Goal: Find specific page/section: Find specific page/section

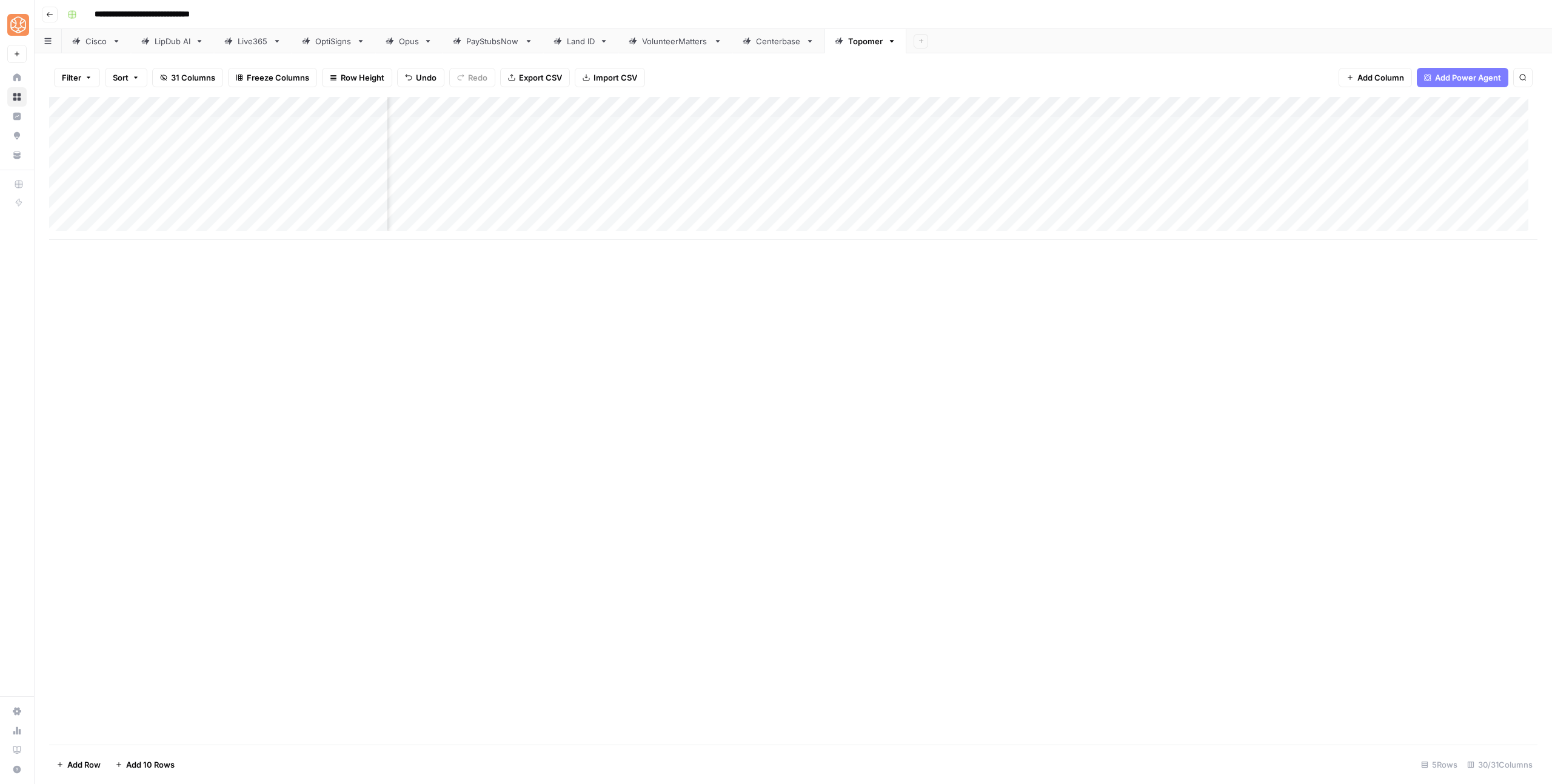
scroll to position [0, 1371]
click at [48, 17] on icon "button" at bounding box center [49, 14] width 7 height 7
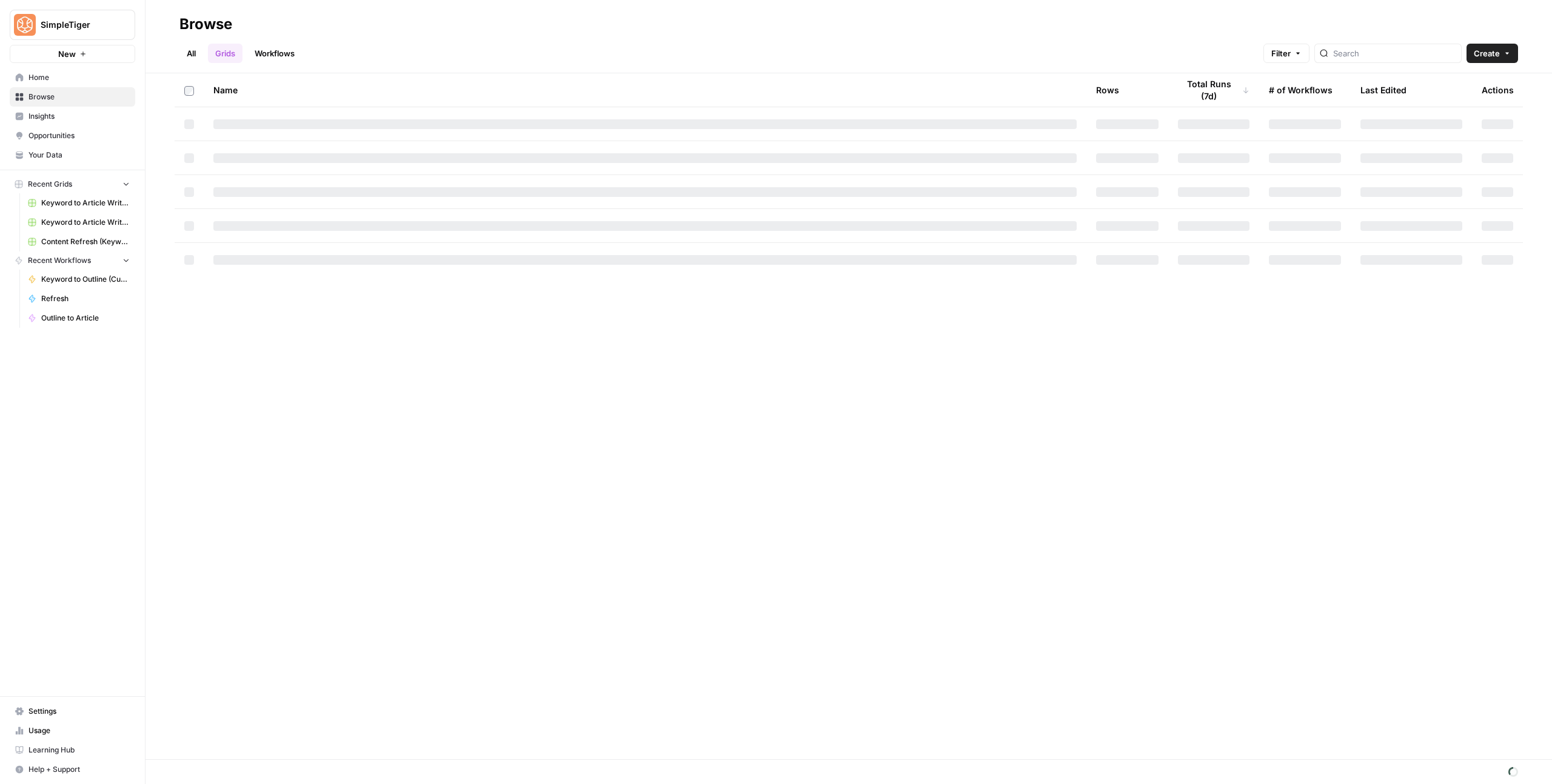
click at [61, 161] on link "Your Data" at bounding box center [72, 155] width 126 height 20
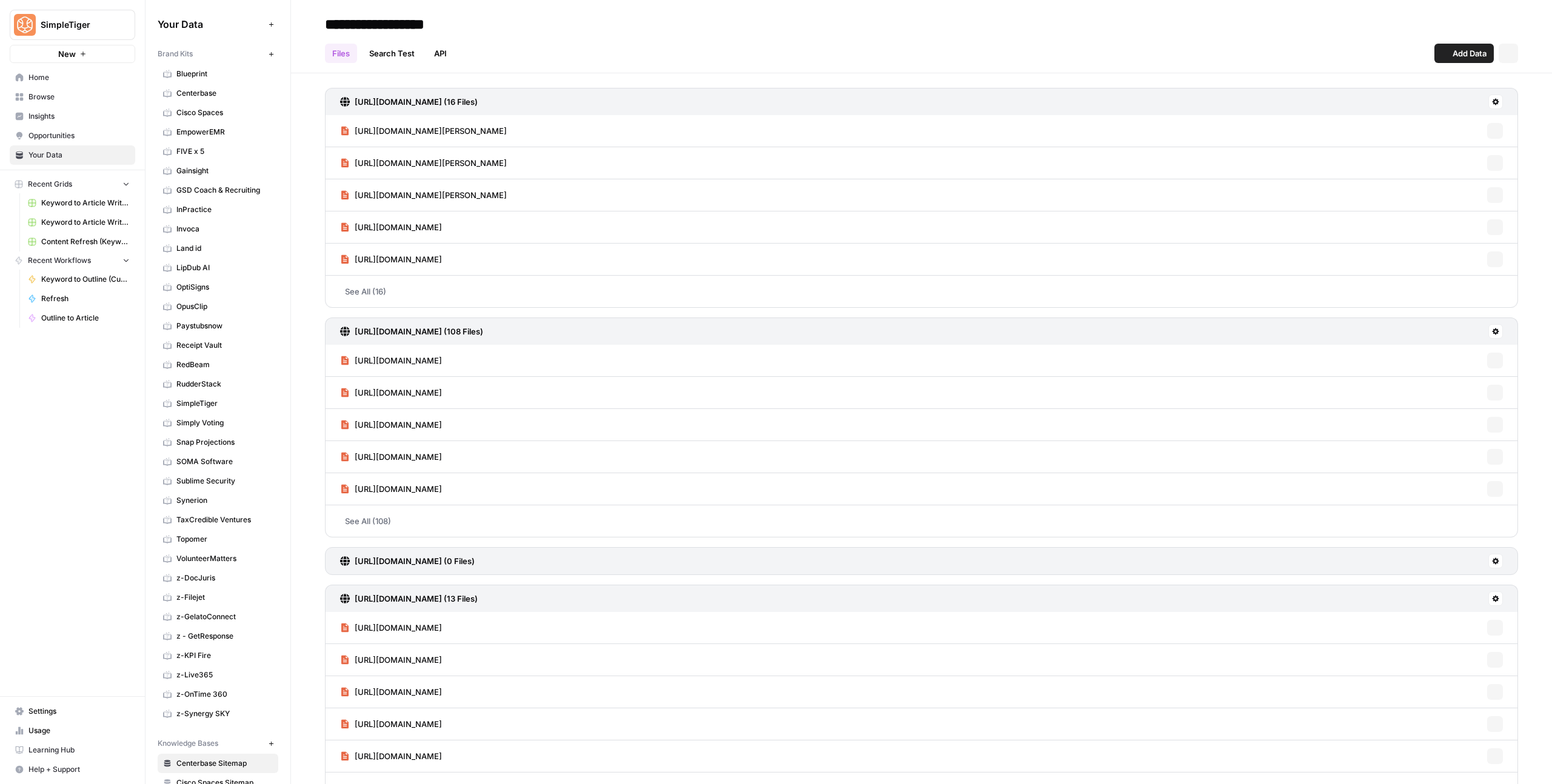
scroll to position [108, 0]
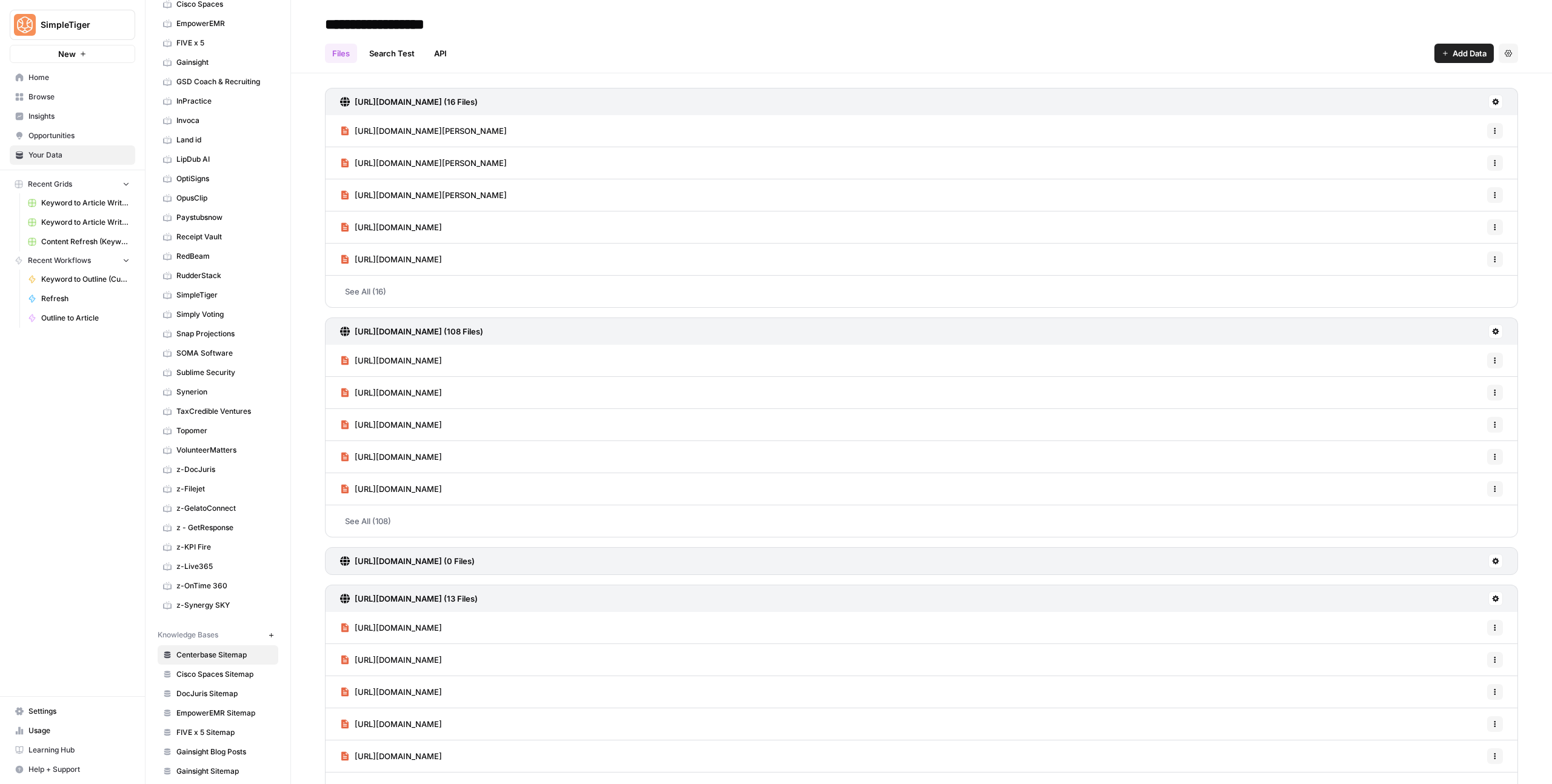
click at [198, 434] on span "Topomer" at bounding box center [225, 431] width 97 height 11
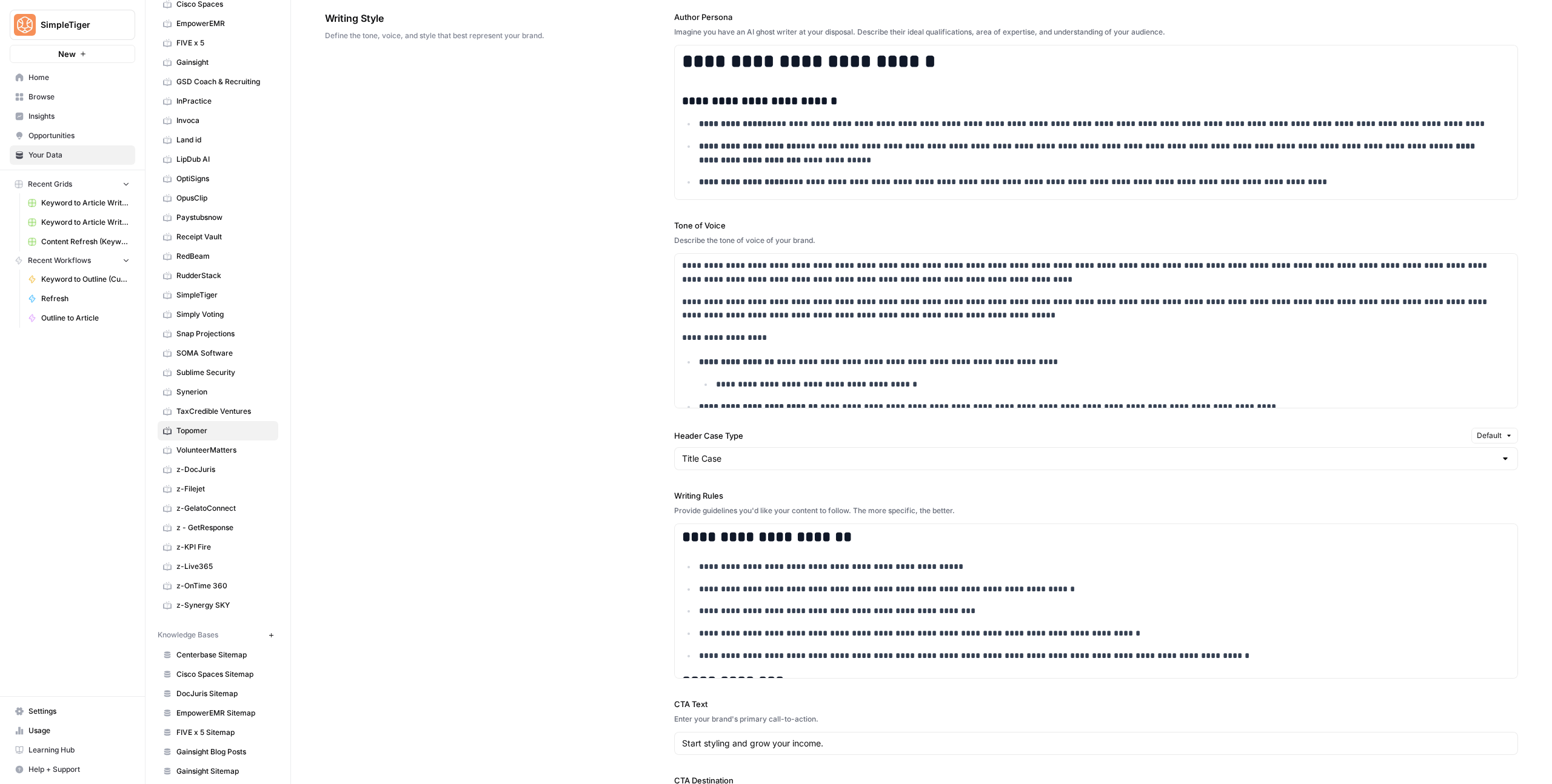
scroll to position [1180, 0]
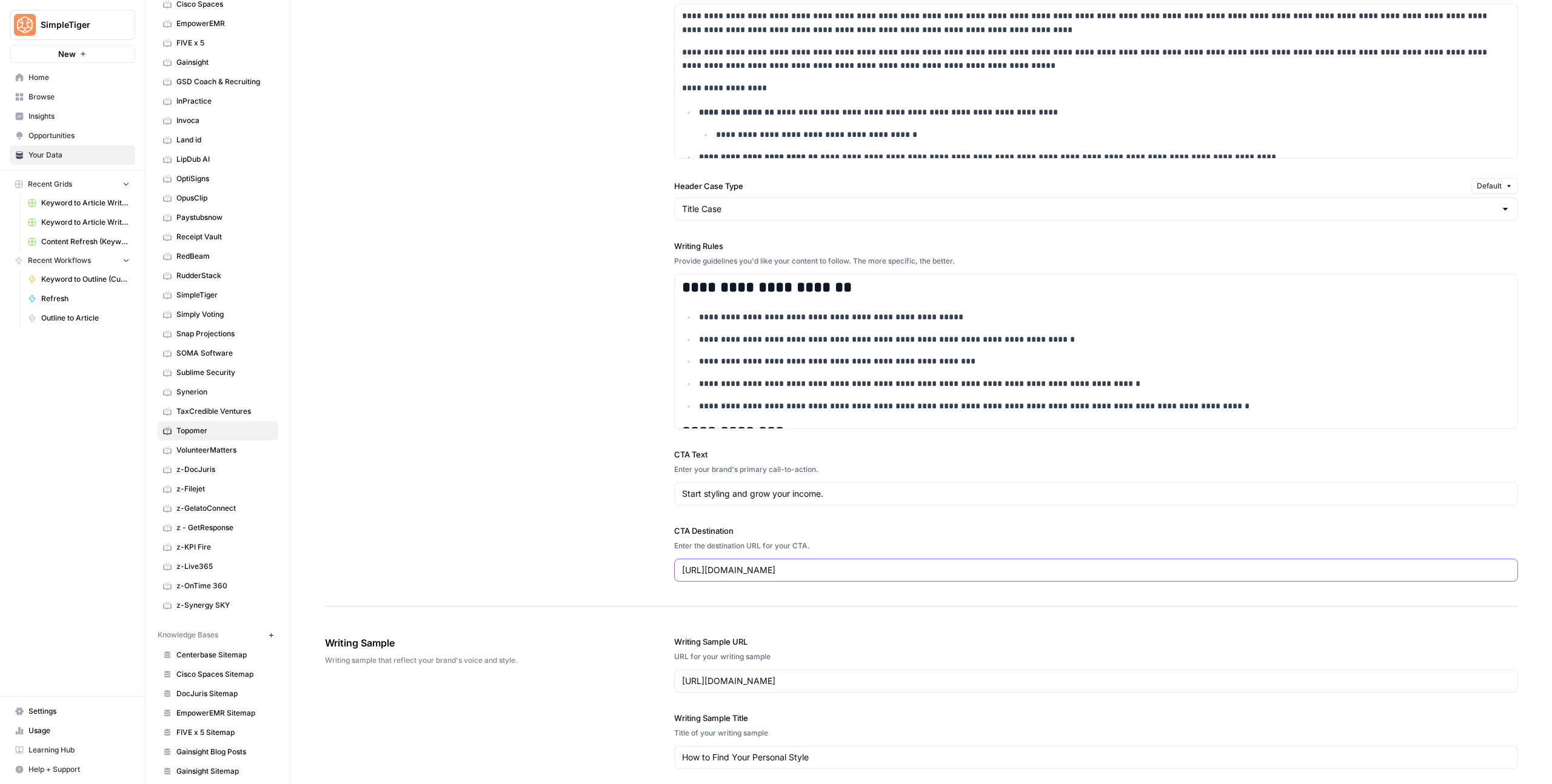
click at [817, 564] on input "[URL][DOMAIN_NAME]" at bounding box center [1096, 570] width 828 height 12
drag, startPoint x: 832, startPoint y: 572, endPoint x: 571, endPoint y: 562, distance: 261.2
click at [570, 562] on div "**********" at bounding box center [920, 172] width 1193 height 869
